Goal: Information Seeking & Learning: Learn about a topic

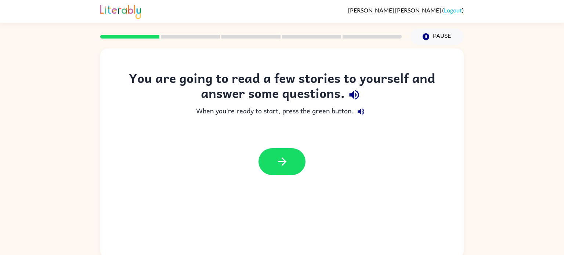
click at [286, 176] on div at bounding box center [282, 162] width 364 height 42
click at [285, 173] on button "button" at bounding box center [282, 161] width 47 height 27
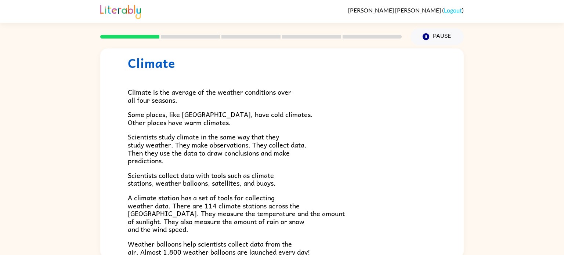
scroll to position [21, 0]
click at [262, 113] on span "Some places, like [GEOGRAPHIC_DATA], have cold climates. Other places have warm…" at bounding box center [220, 117] width 185 height 19
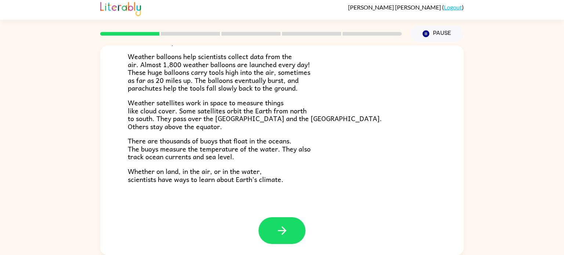
scroll to position [1, 0]
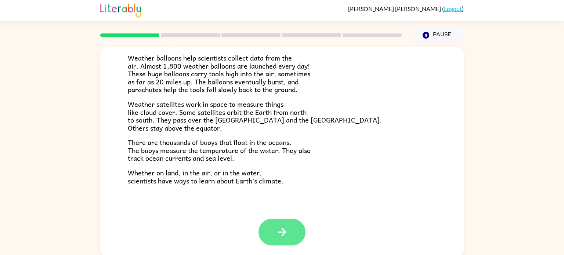
click at [287, 224] on button "button" at bounding box center [282, 232] width 47 height 27
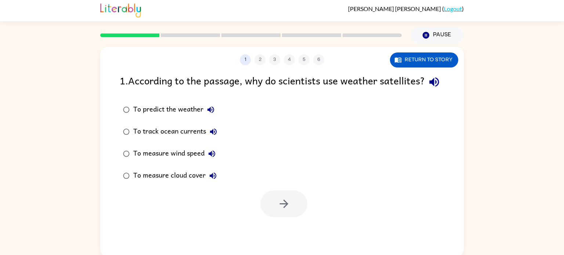
scroll to position [0, 0]
click at [396, 60] on icon "button" at bounding box center [398, 60] width 7 height 5
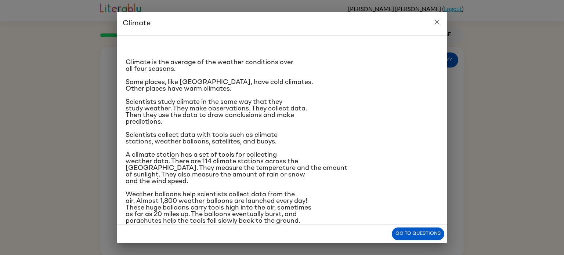
click at [440, 24] on icon "close" at bounding box center [437, 22] width 9 height 9
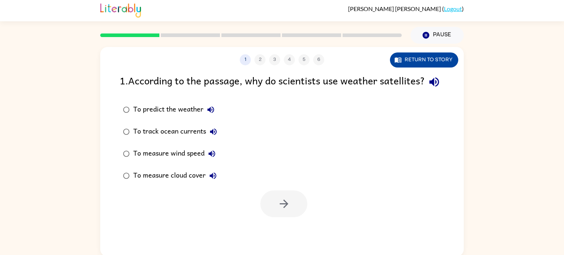
click at [425, 53] on button "Return to story" at bounding box center [424, 60] width 68 height 15
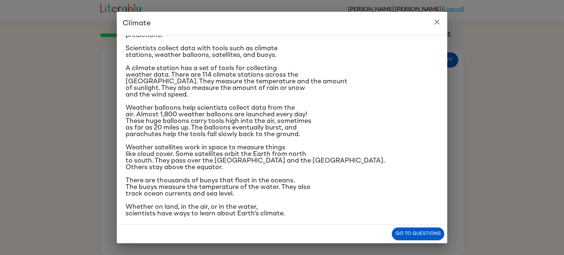
scroll to position [87, 0]
click at [407, 233] on button "Go to questions" at bounding box center [418, 234] width 53 height 13
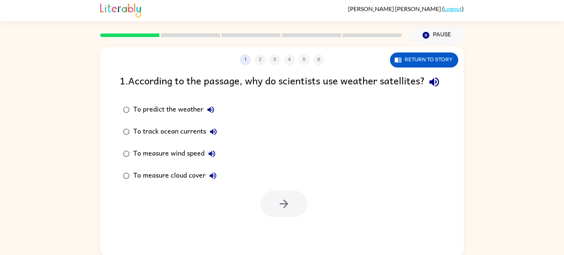
click at [139, 183] on div "To measure cloud cover" at bounding box center [176, 176] width 87 height 15
click at [278, 210] on button "button" at bounding box center [283, 204] width 47 height 27
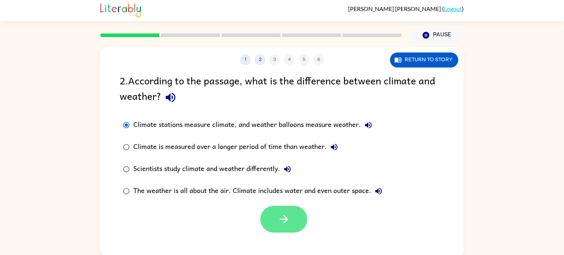
click at [273, 223] on button "button" at bounding box center [283, 219] width 47 height 27
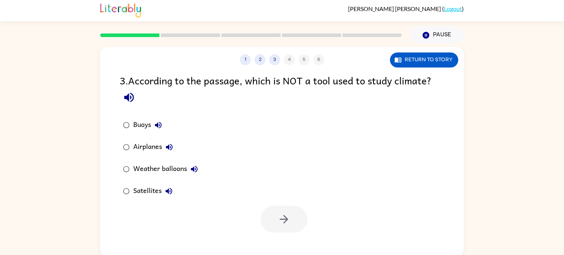
click at [139, 146] on div "Airplanes" at bounding box center [154, 147] width 43 height 15
click at [279, 221] on icon "button" at bounding box center [284, 219] width 13 height 13
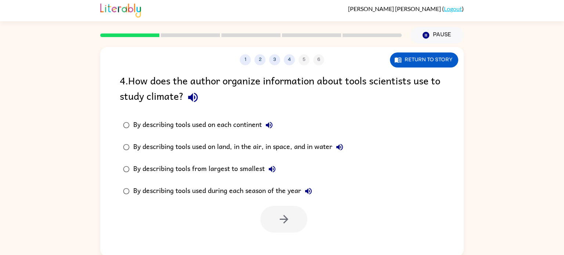
click at [226, 147] on div "By describing tools used on land, in the air, in space, and in water" at bounding box center [240, 147] width 214 height 15
click at [290, 211] on button "button" at bounding box center [283, 219] width 47 height 27
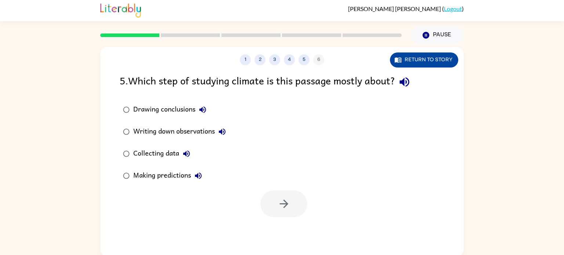
click at [429, 63] on button "Return to story" at bounding box center [424, 60] width 68 height 15
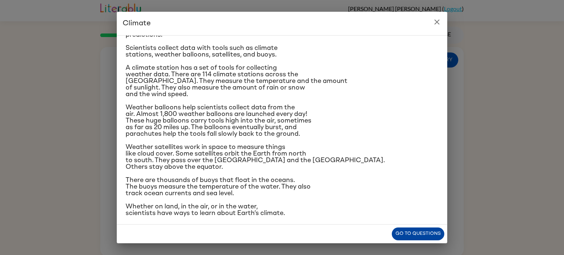
click at [420, 232] on button "Go to questions" at bounding box center [418, 234] width 53 height 13
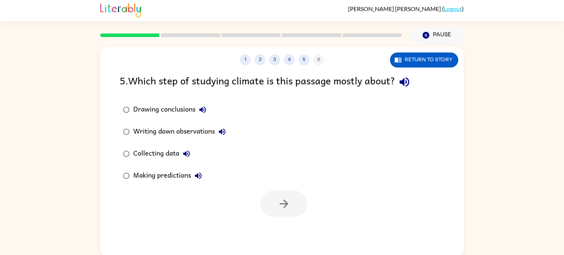
click at [235, 101] on div "Drawing conclusions Writing down observations Collecting data Making predictions" at bounding box center [179, 143] width 119 height 88
click at [408, 61] on button "Return to story" at bounding box center [424, 60] width 68 height 15
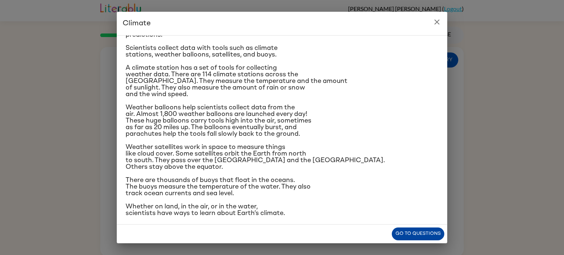
click at [409, 232] on button "Go to questions" at bounding box center [418, 234] width 53 height 13
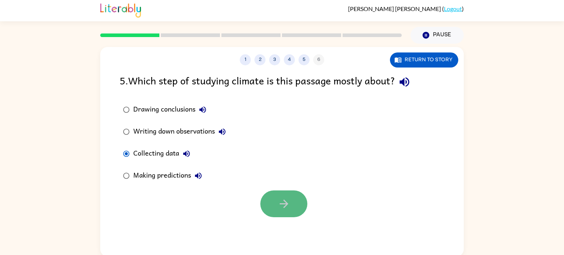
click at [277, 205] on button "button" at bounding box center [283, 204] width 47 height 27
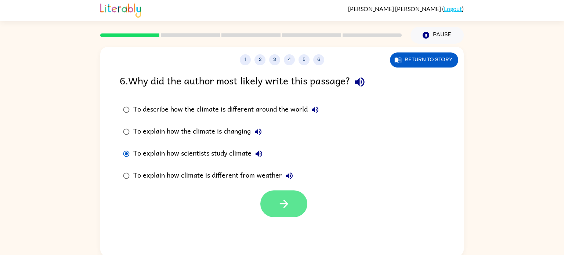
click at [292, 197] on button "button" at bounding box center [283, 204] width 47 height 27
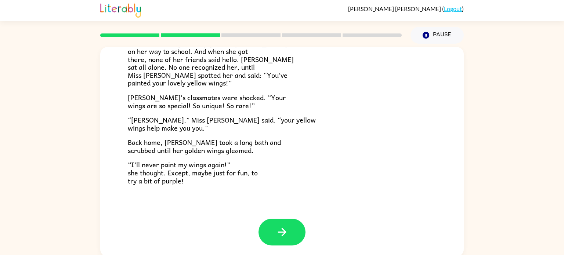
scroll to position [3, 0]
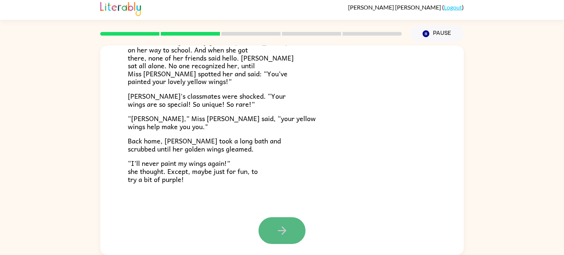
click at [271, 218] on button "button" at bounding box center [282, 230] width 47 height 27
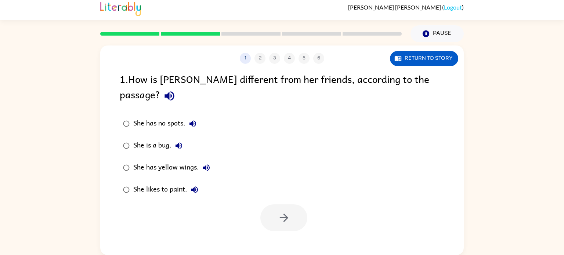
click at [135, 161] on div "She has yellow wings." at bounding box center [173, 168] width 80 height 15
click at [281, 212] on button "button" at bounding box center [283, 218] width 47 height 27
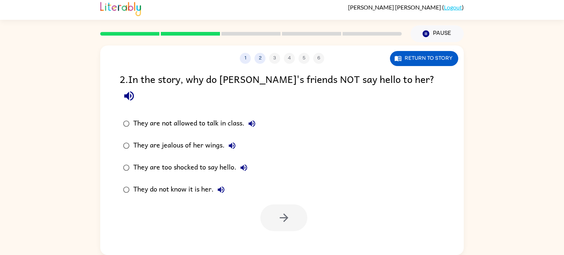
click at [139, 183] on div "They do not know it is her." at bounding box center [180, 190] width 95 height 15
click at [264, 205] on button "button" at bounding box center [283, 218] width 47 height 27
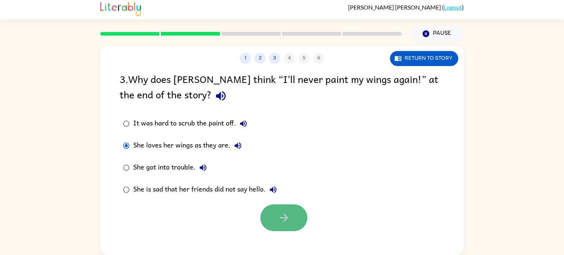
click at [278, 208] on button "button" at bounding box center [283, 218] width 47 height 27
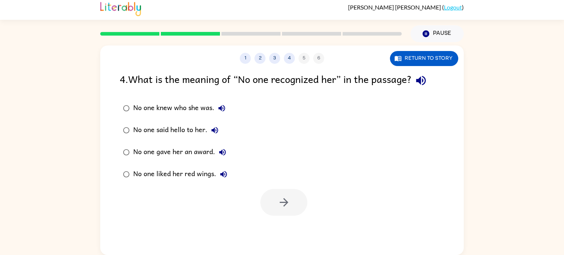
click at [149, 103] on div "No one knew who she was." at bounding box center [181, 108] width 96 height 15
click at [270, 197] on button "button" at bounding box center [283, 202] width 47 height 27
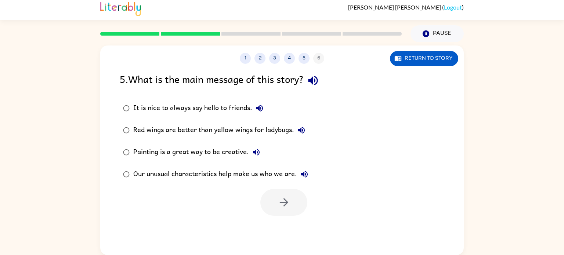
click at [255, 176] on div "Our unusual characteristics help make us who we are." at bounding box center [222, 174] width 179 height 15
click at [292, 204] on button "button" at bounding box center [283, 202] width 47 height 27
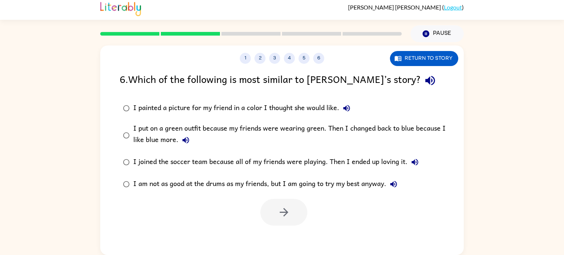
click at [209, 128] on div "I put on a green outfit because my friends were wearing green. Then I changed b…" at bounding box center [293, 135] width 321 height 25
click at [295, 202] on button "button" at bounding box center [283, 212] width 47 height 27
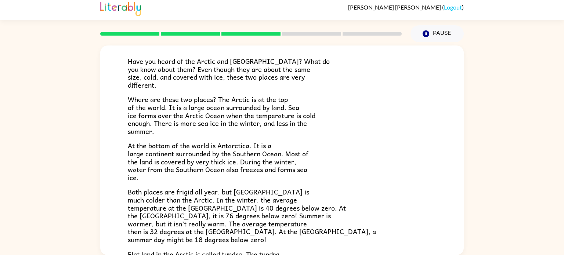
scroll to position [43, 0]
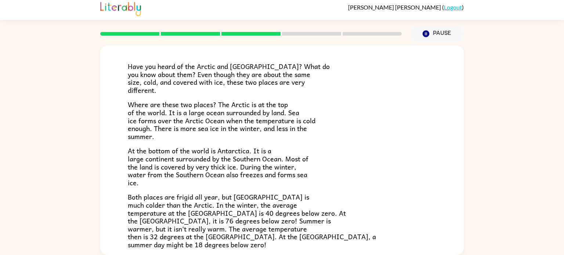
click at [269, 203] on span "Both places are frigid all year, but [GEOGRAPHIC_DATA] is much colder than the …" at bounding box center [252, 221] width 248 height 58
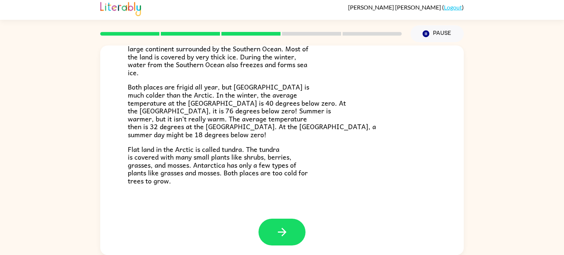
scroll to position [155, 0]
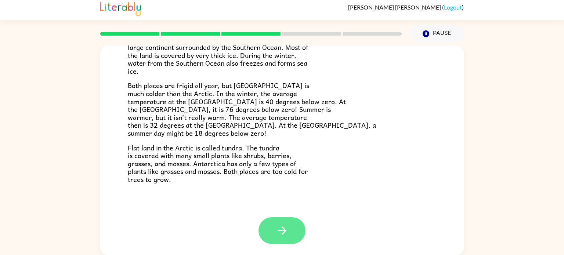
click at [273, 232] on button "button" at bounding box center [282, 230] width 47 height 27
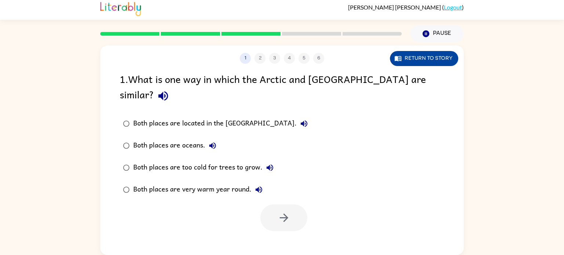
click at [426, 53] on button "Return to story" at bounding box center [424, 58] width 68 height 15
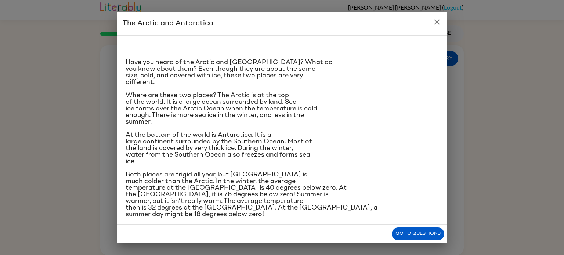
scroll to position [41, 0]
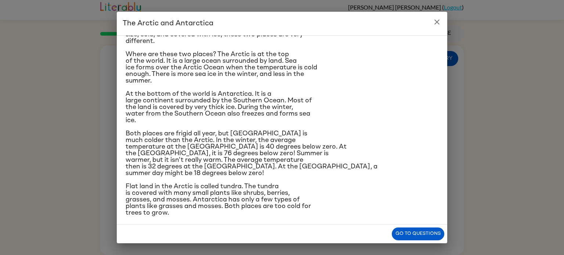
click at [419, 216] on div "Have you heard of the Arctic and [GEOGRAPHIC_DATA]? What do you know about them…" at bounding box center [282, 130] width 331 height 190
click at [418, 228] on button "Go to questions" at bounding box center [418, 234] width 53 height 13
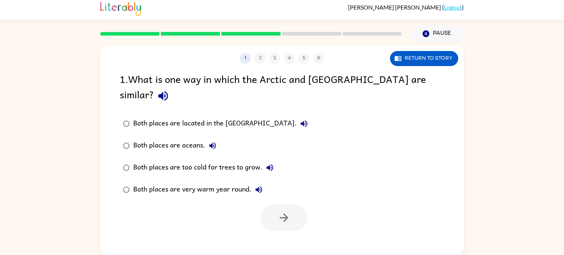
click at [179, 161] on div "Both places are too cold for trees to grow." at bounding box center [205, 168] width 144 height 15
click at [264, 205] on button "button" at bounding box center [283, 218] width 47 height 27
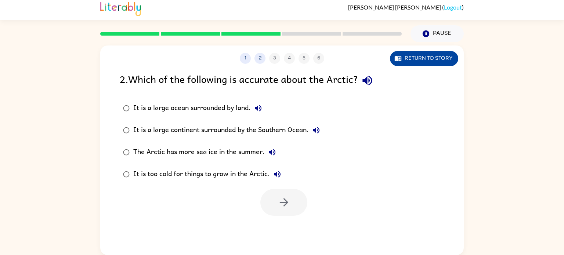
click at [404, 51] on button "Return to story" at bounding box center [424, 58] width 68 height 15
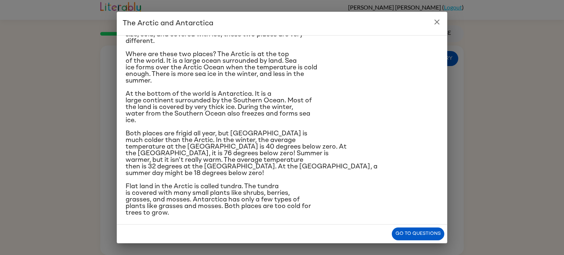
scroll to position [0, 0]
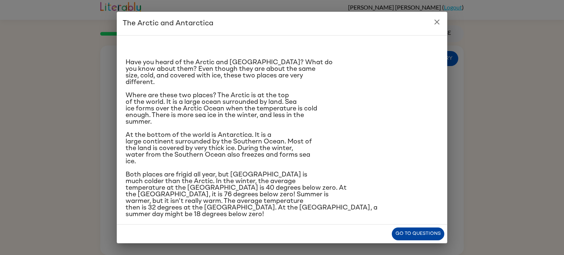
click at [414, 231] on button "Go to questions" at bounding box center [418, 234] width 53 height 13
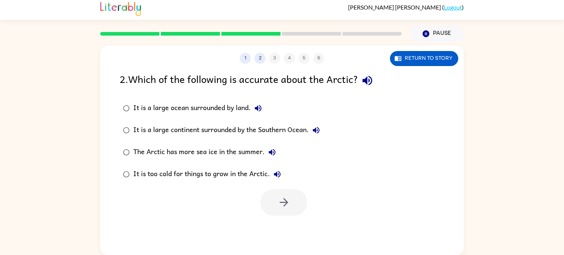
click at [226, 105] on div "It is a large ocean surrounded by land." at bounding box center [199, 108] width 132 height 15
click at [277, 194] on button "button" at bounding box center [283, 202] width 47 height 27
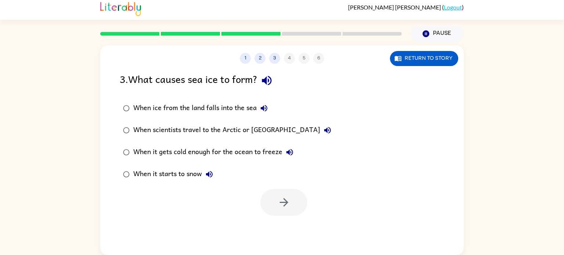
click at [237, 152] on div "When it gets cold enough for the ocean to freeze" at bounding box center [215, 152] width 164 height 15
click at [282, 202] on icon "button" at bounding box center [284, 202] width 8 height 8
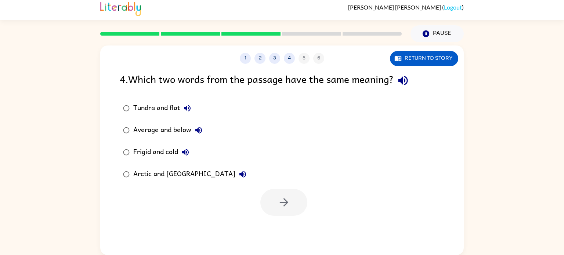
click at [252, 151] on div "Tundra and flat Average and below Frigid and cold Arctic and [GEOGRAPHIC_DATA]" at bounding box center [292, 141] width 344 height 88
click at [421, 64] on button "Return to story" at bounding box center [424, 58] width 68 height 15
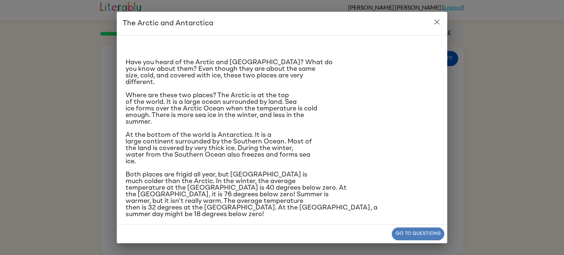
click at [442, 230] on button "Go to questions" at bounding box center [418, 234] width 53 height 13
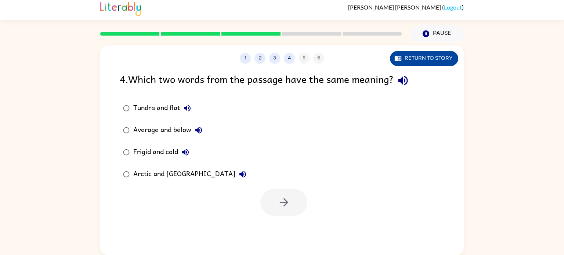
click at [430, 57] on button "Return to story" at bounding box center [424, 58] width 68 height 15
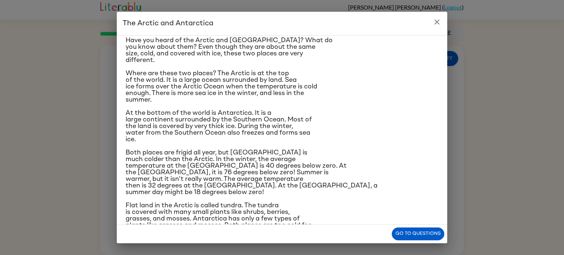
scroll to position [41, 0]
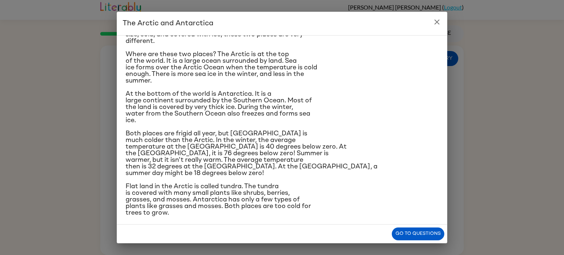
click at [437, 28] on button "close" at bounding box center [437, 22] width 15 height 15
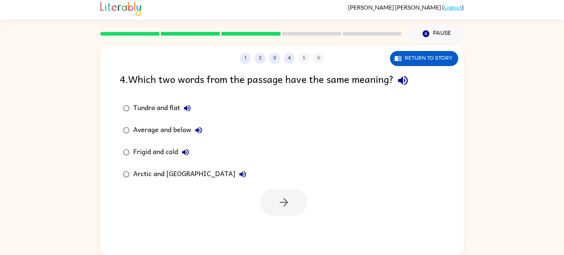
click at [154, 109] on div "Tundra and flat" at bounding box center [163, 108] width 61 height 15
click at [267, 199] on button "button" at bounding box center [283, 202] width 47 height 27
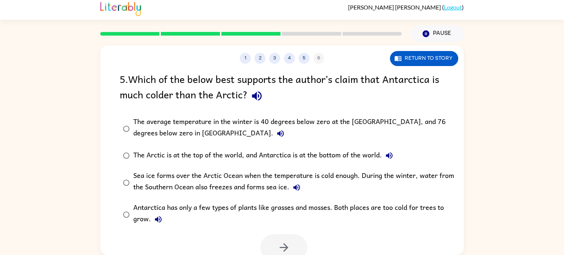
scroll to position [6, 0]
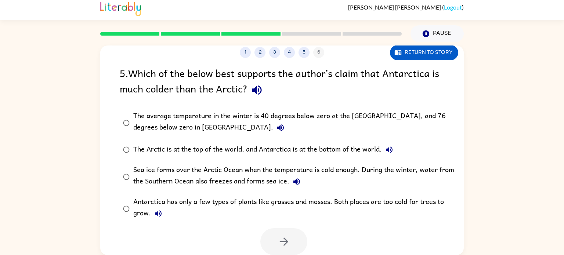
click at [310, 113] on div "The average temperature in the winter is 40 degrees below zero at the [GEOGRAPH…" at bounding box center [293, 123] width 321 height 25
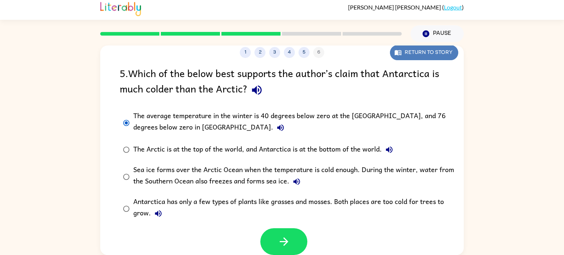
click at [400, 51] on icon "button" at bounding box center [397, 52] width 7 height 7
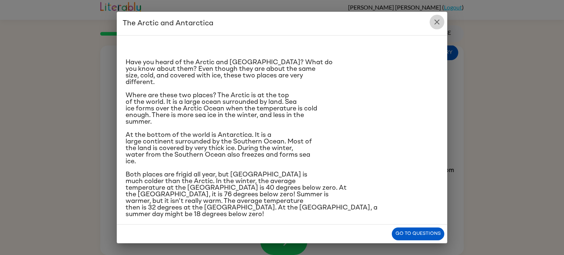
click at [438, 22] on icon "close" at bounding box center [437, 21] width 5 height 5
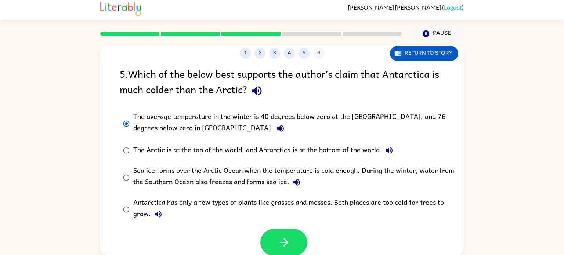
click at [282, 152] on div "The Arctic is at the top of the world, and Antarctica is at the bottom of the w…" at bounding box center [264, 150] width 263 height 15
click at [265, 248] on button "button" at bounding box center [283, 242] width 47 height 27
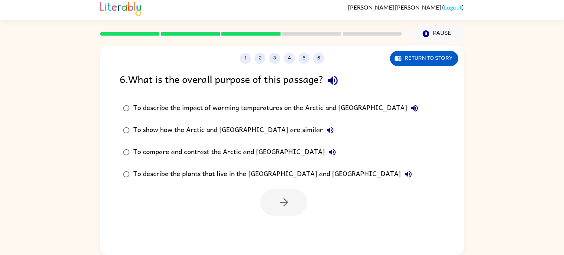
click at [277, 152] on div "To compare and contrast the Arctic and [GEOGRAPHIC_DATA]" at bounding box center [236, 152] width 206 height 15
click at [284, 195] on button "button" at bounding box center [283, 202] width 47 height 27
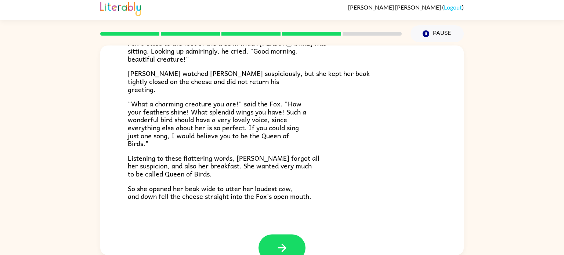
scroll to position [144, 0]
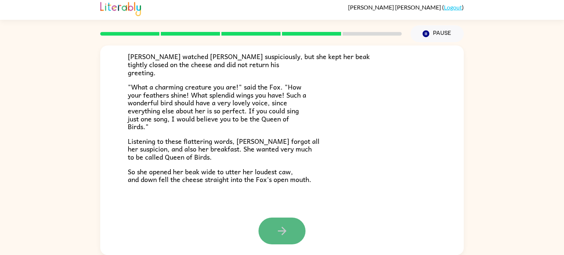
click at [286, 220] on button "button" at bounding box center [282, 231] width 47 height 27
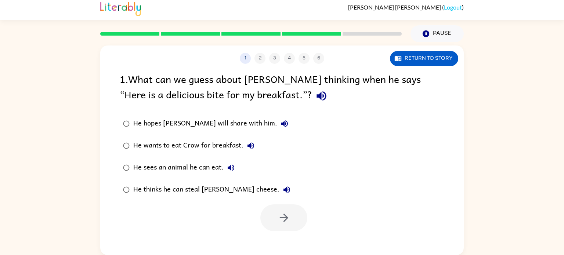
click at [172, 191] on div "He thinks he can steal [PERSON_NAME] cheese." at bounding box center [213, 190] width 161 height 15
click at [289, 217] on icon "button" at bounding box center [284, 218] width 13 height 13
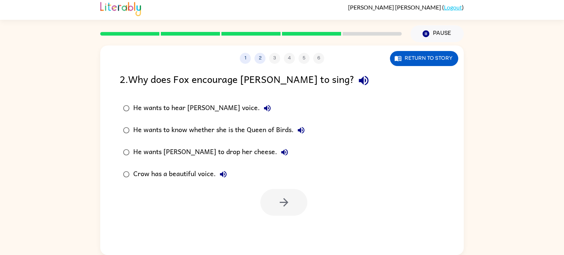
click at [216, 148] on div "He wants [PERSON_NAME] to drop her cheese." at bounding box center [212, 152] width 159 height 15
click at [304, 210] on button "button" at bounding box center [283, 202] width 47 height 27
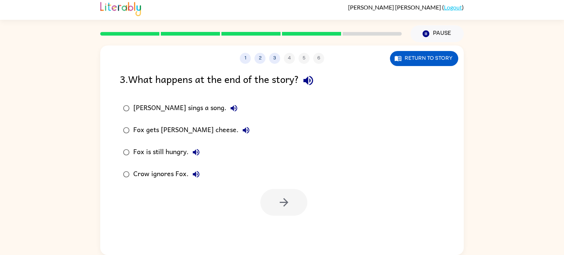
click at [161, 130] on div "Fox gets [PERSON_NAME] cheese." at bounding box center [193, 130] width 120 height 15
click at [292, 200] on button "button" at bounding box center [283, 202] width 47 height 27
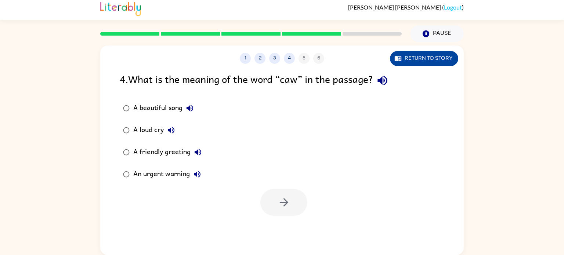
click at [431, 62] on button "Return to story" at bounding box center [424, 58] width 68 height 15
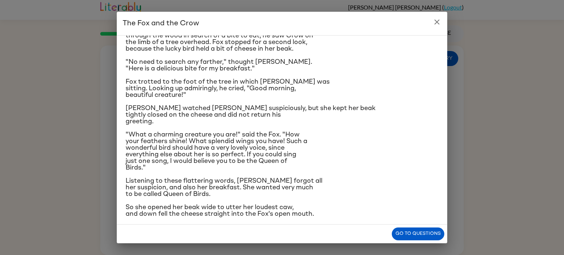
scroll to position [35, 0]
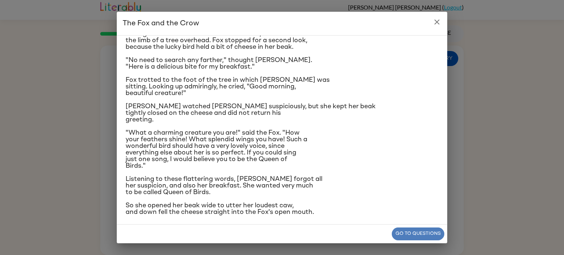
click at [435, 231] on button "Go to questions" at bounding box center [418, 234] width 53 height 13
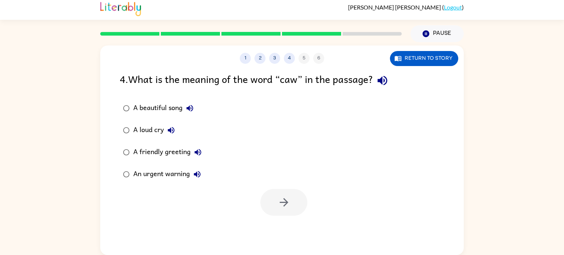
click at [166, 109] on div "A beautiful song" at bounding box center [165, 108] width 64 height 15
click at [267, 197] on button "button" at bounding box center [283, 202] width 47 height 27
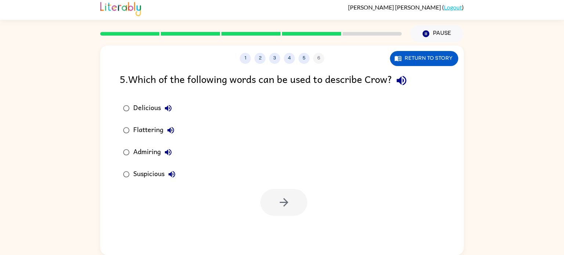
click at [155, 174] on div "Suspicious" at bounding box center [156, 174] width 46 height 15
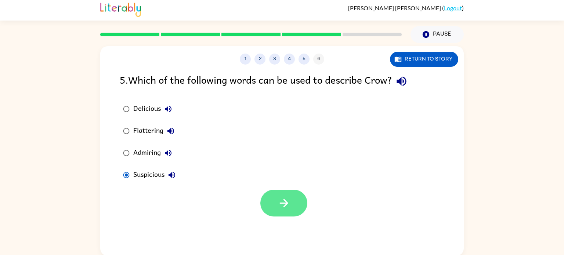
click at [295, 212] on button "button" at bounding box center [283, 203] width 47 height 27
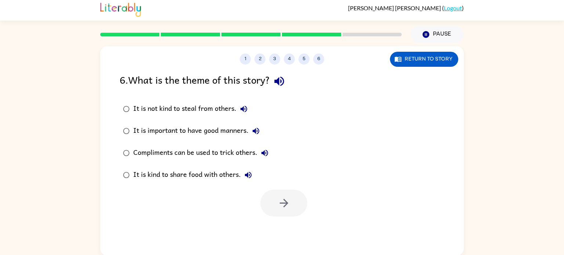
click at [247, 154] on div "Compliments can be used to trick others." at bounding box center [202, 153] width 139 height 15
click at [271, 208] on button "button" at bounding box center [283, 203] width 47 height 27
